Goal: Find specific page/section

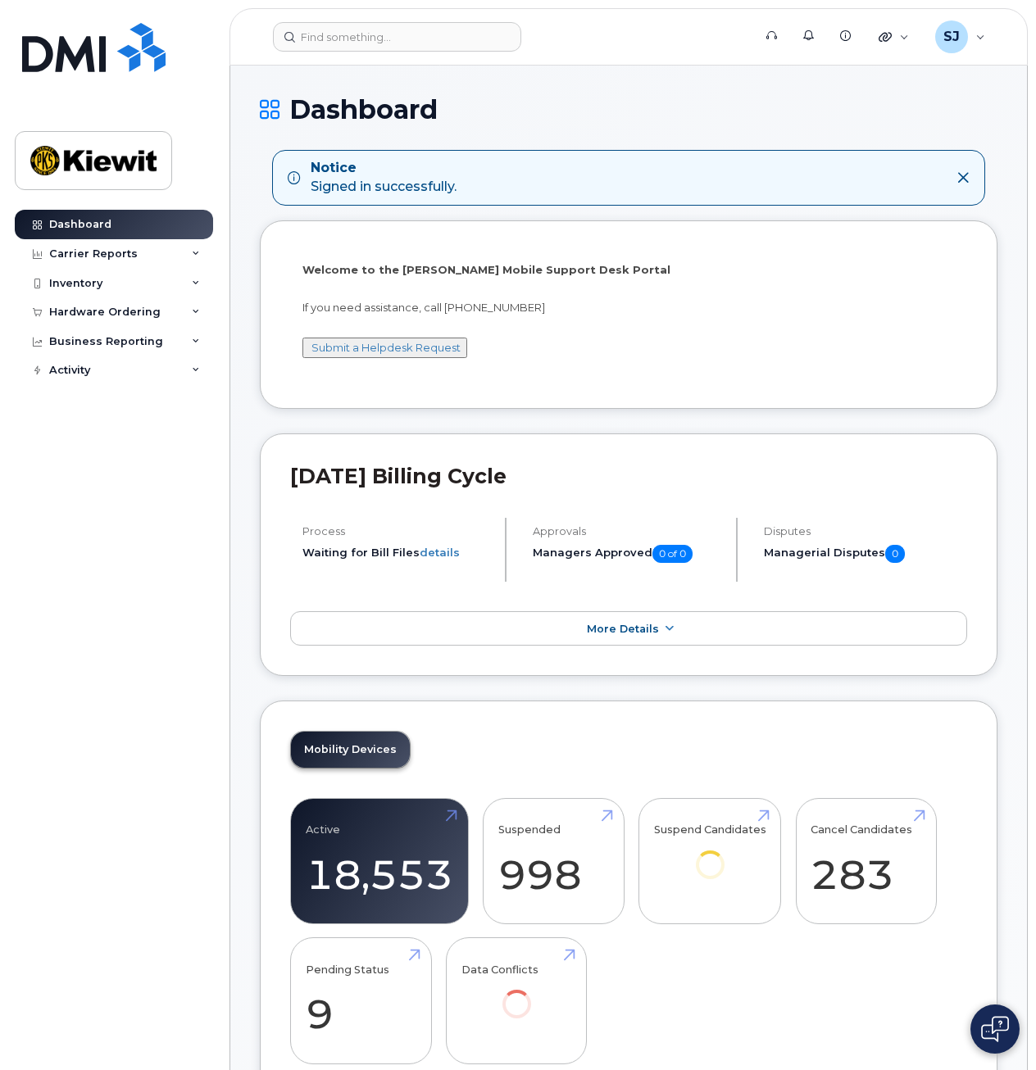
click at [965, 177] on icon at bounding box center [962, 177] width 13 height 13
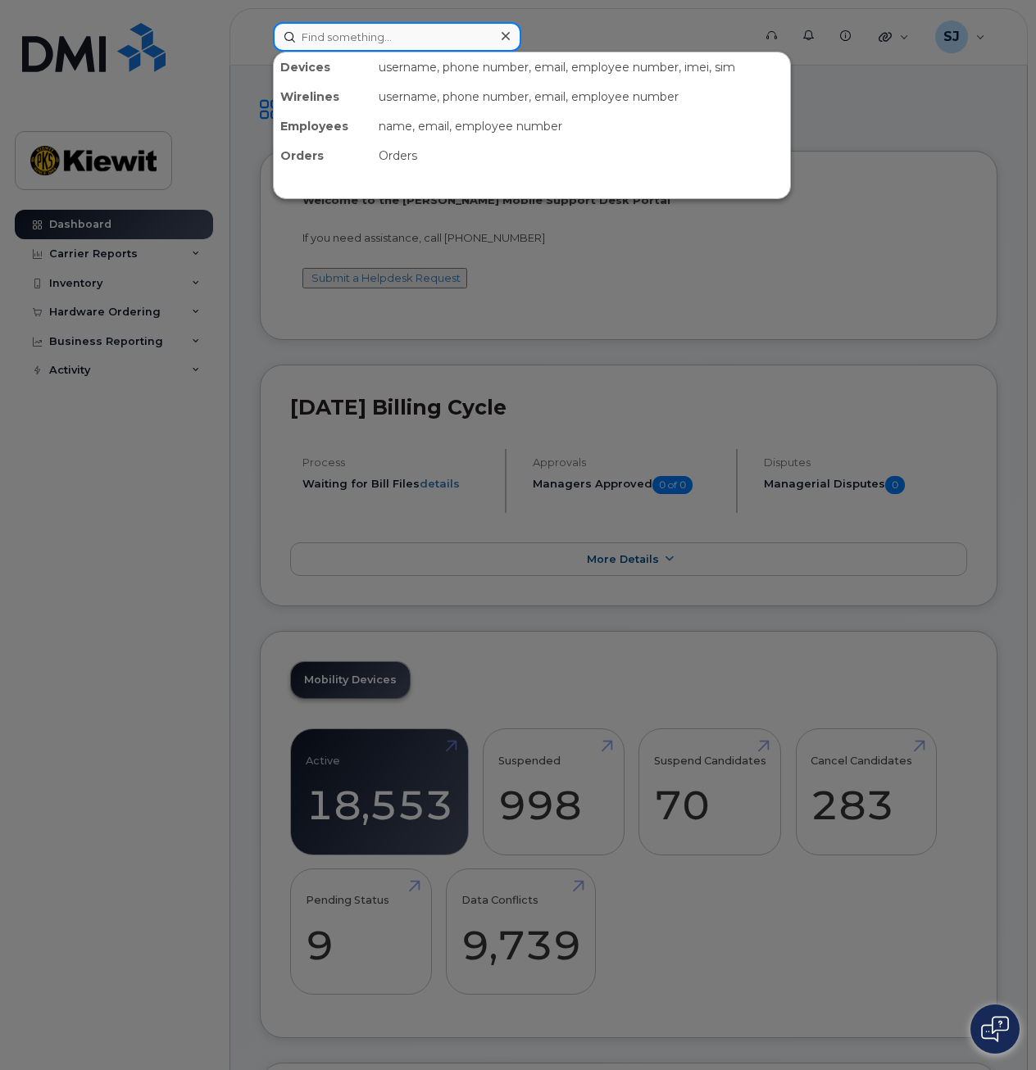
click at [443, 33] on input at bounding box center [397, 37] width 248 height 30
paste input "5136688201"
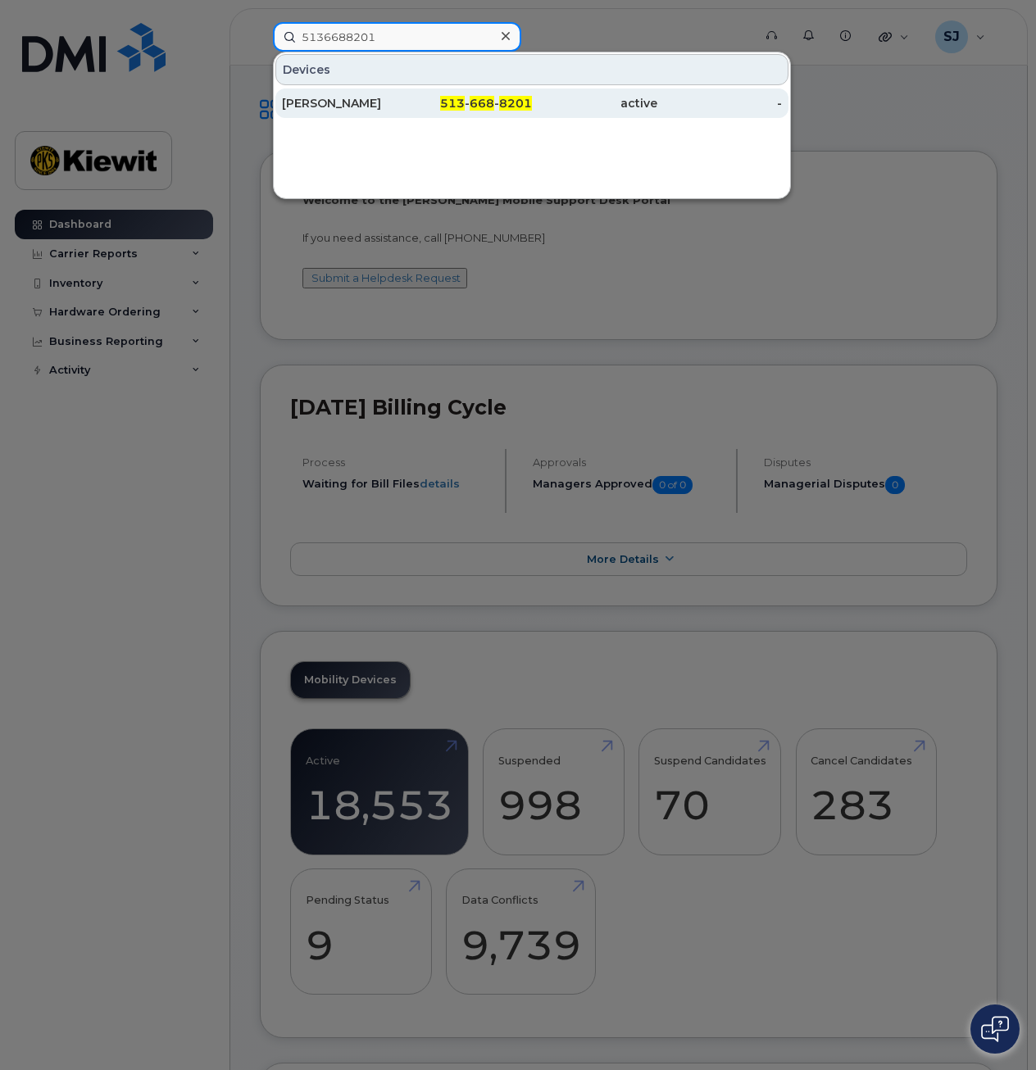
type input "5136688201"
click at [398, 111] on div "[PERSON_NAME]" at bounding box center [344, 103] width 125 height 16
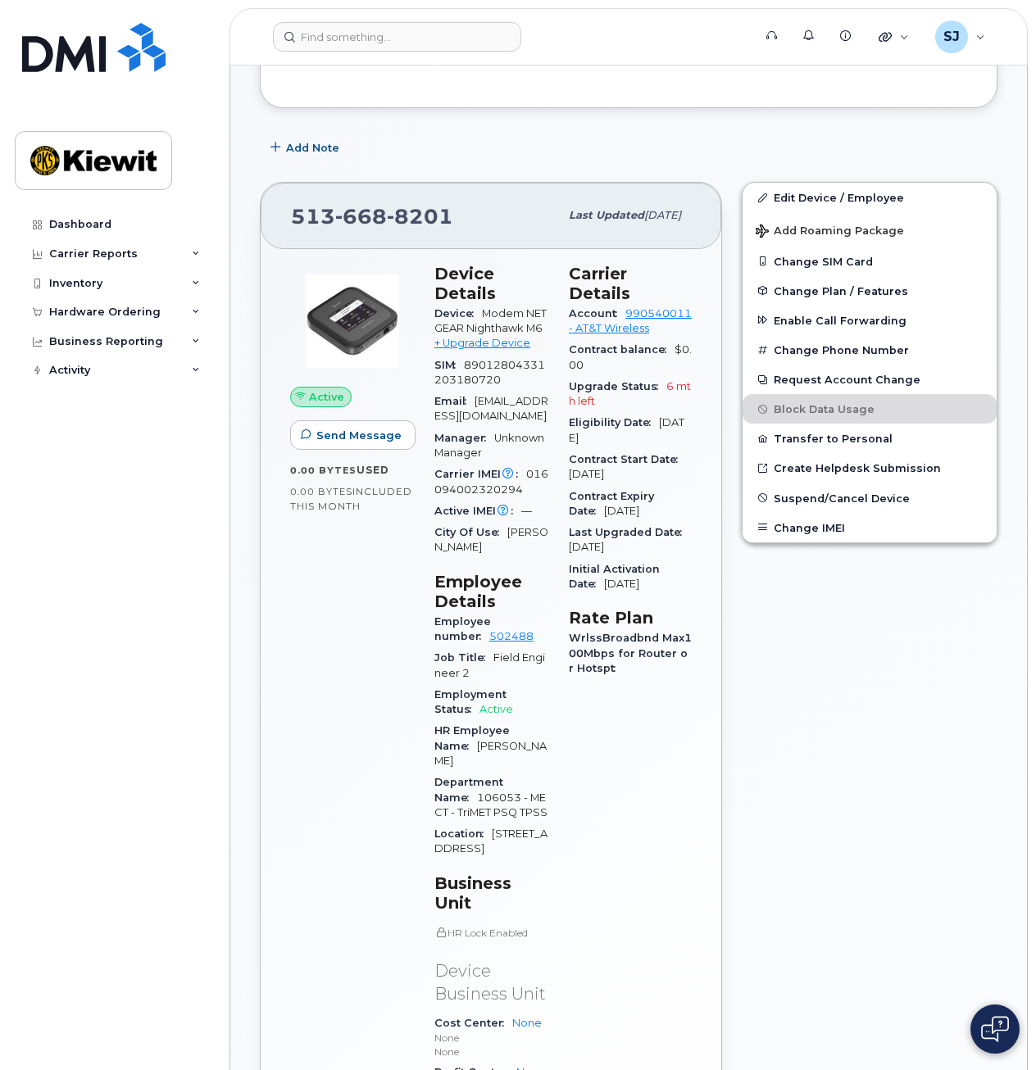
scroll to position [222, 0]
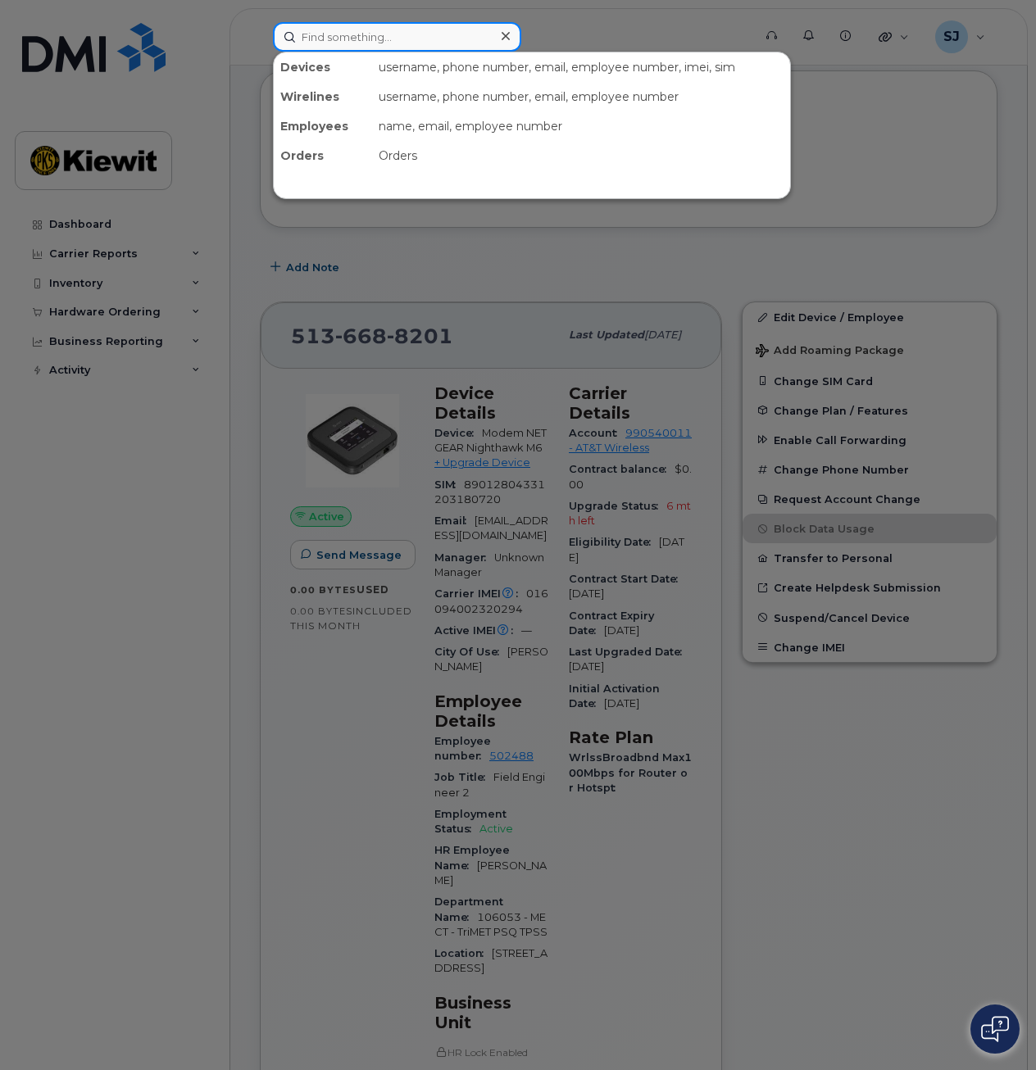
click at [357, 32] on input at bounding box center [397, 37] width 248 height 30
click at [355, 36] on input at bounding box center [397, 37] width 248 height 30
paste input "8169049156"
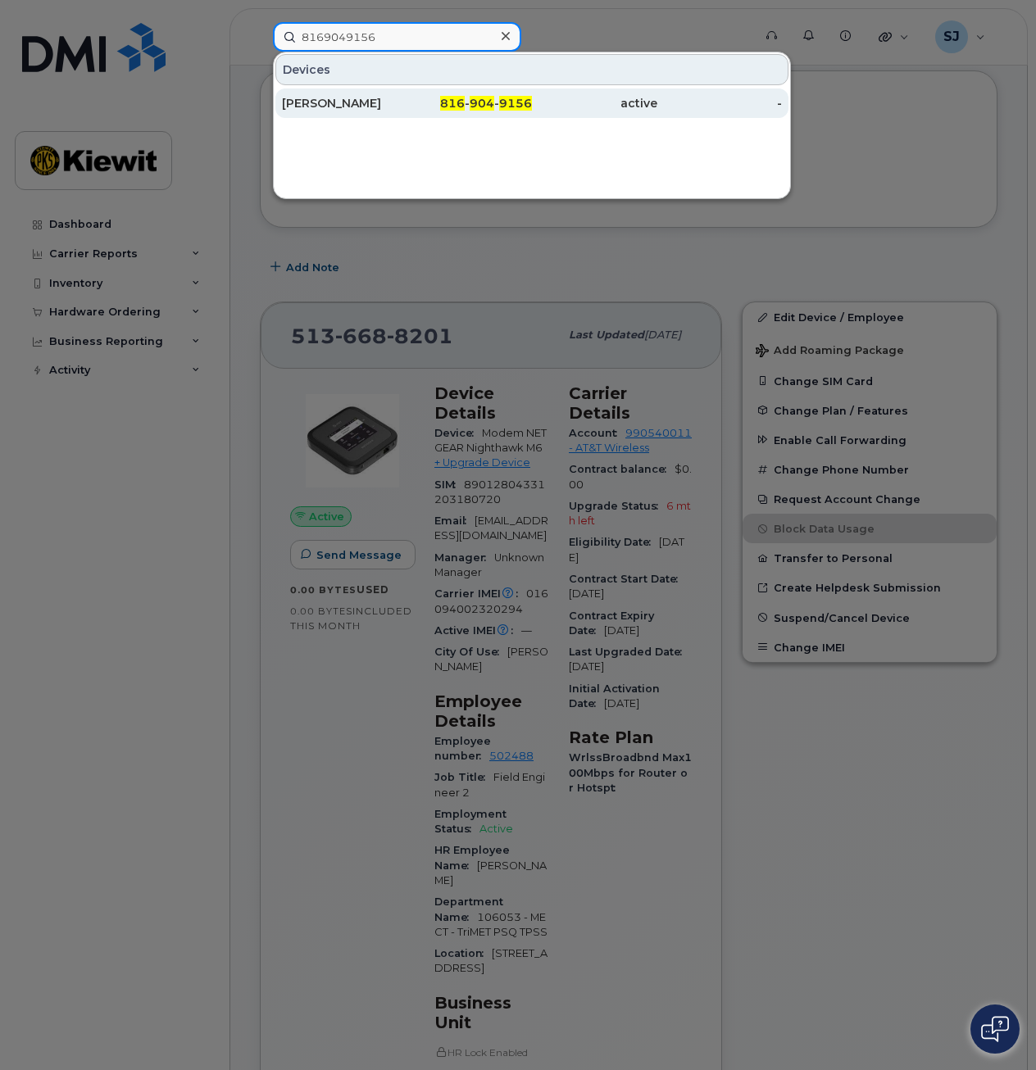
type input "8169049156"
click at [384, 111] on div "[PERSON_NAME]" at bounding box center [344, 104] width 125 height 30
